Goal: Find specific page/section: Find specific page/section

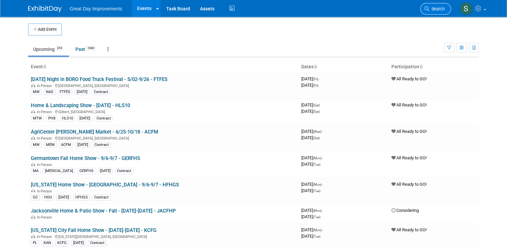
click at [428, 7] on link "Search" at bounding box center [435, 9] width 31 height 12
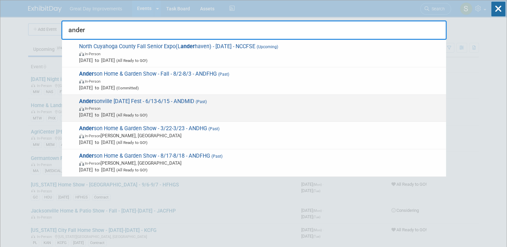
type input "ander"
click at [275, 102] on span "Ander sonville [DATE] Fest - 6/13-6/15 - ANDMID (Past) In-Person [DATE] to [DAT…" at bounding box center [260, 108] width 366 height 20
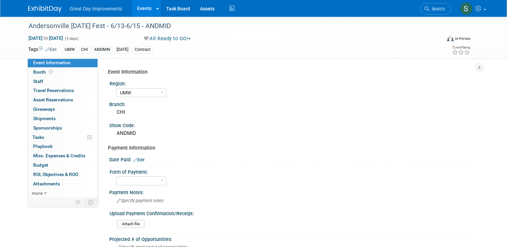
select select "UMW"
